Goal: Task Accomplishment & Management: Manage account settings

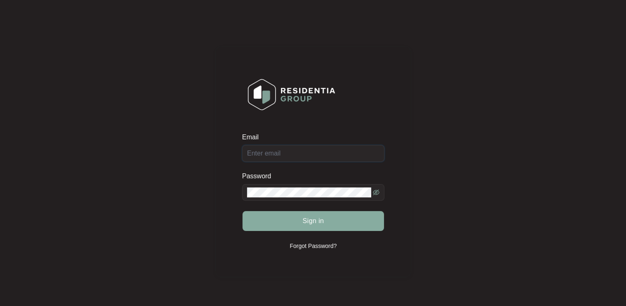
type input "[EMAIL_ADDRESS][DOMAIN_NAME]"
click at [298, 216] on button "Sign in" at bounding box center [314, 221] width 142 height 20
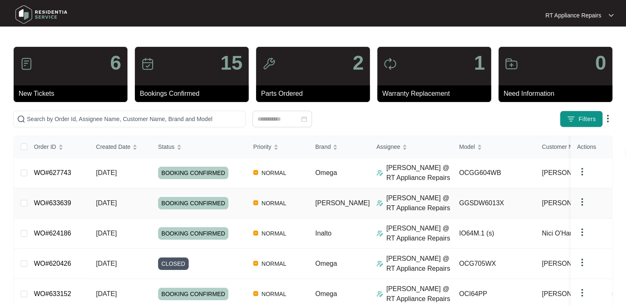
click at [62, 200] on link "WO#633639" at bounding box center [52, 202] width 37 height 7
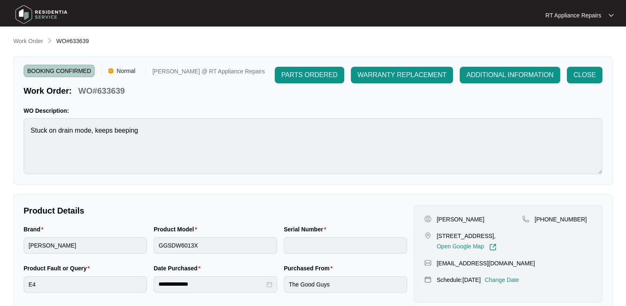
click at [594, 14] on p "RT Appliance Repairs" at bounding box center [574, 15] width 56 height 8
click at [585, 45] on p "Log Out" at bounding box center [587, 44] width 42 height 8
